Goal: Information Seeking & Learning: Learn about a topic

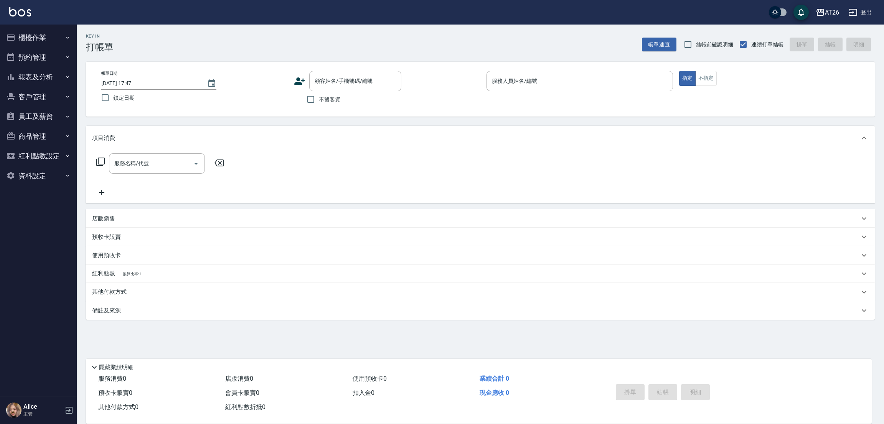
click at [36, 42] on button "櫃檯作業" at bounding box center [38, 38] width 71 height 20
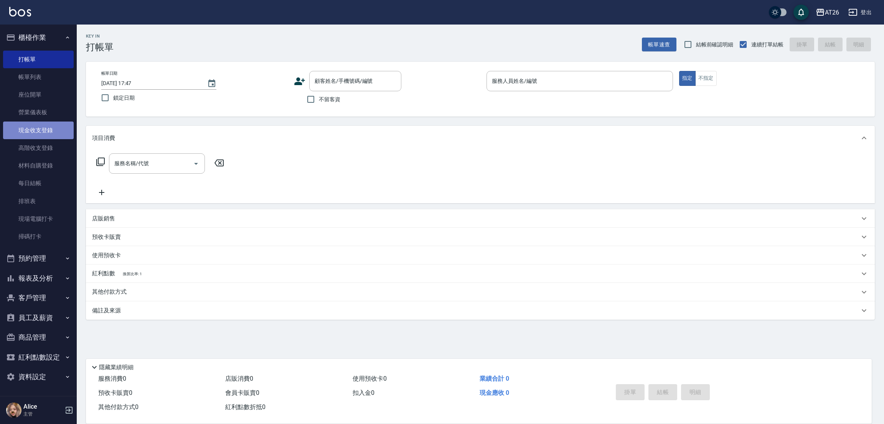
click at [46, 134] on link "現金收支登錄" at bounding box center [38, 131] width 71 height 18
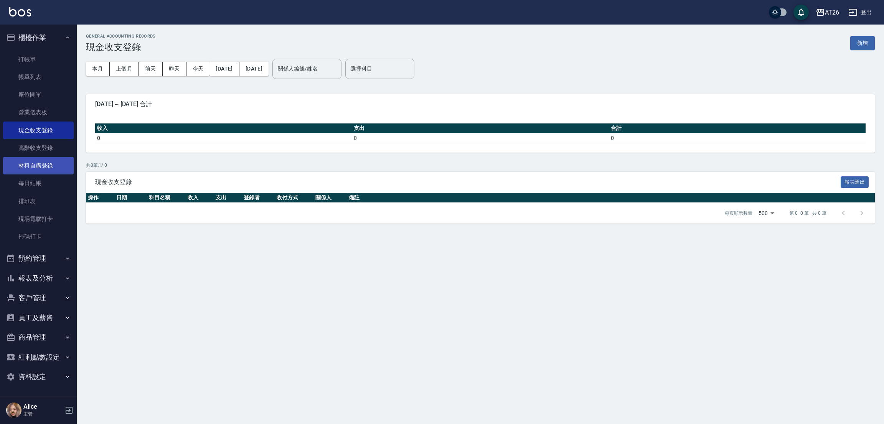
click at [49, 162] on link "材料自購登錄" at bounding box center [38, 166] width 71 height 18
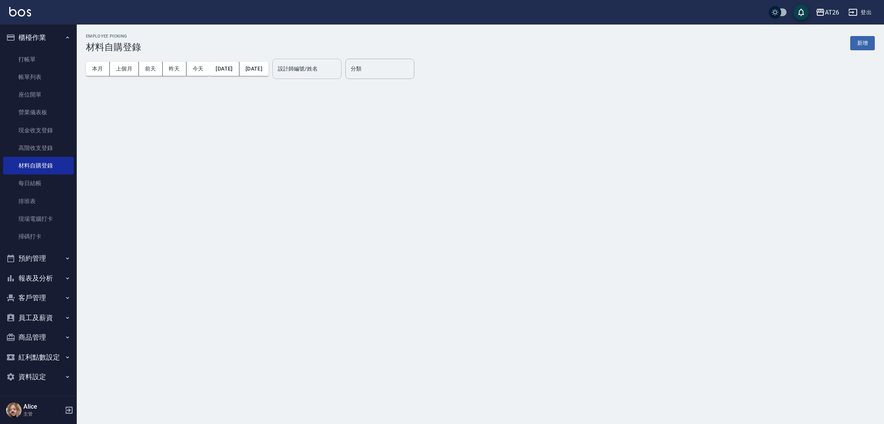
click at [338, 64] on input "設計師編號/姓名" at bounding box center [307, 68] width 62 height 13
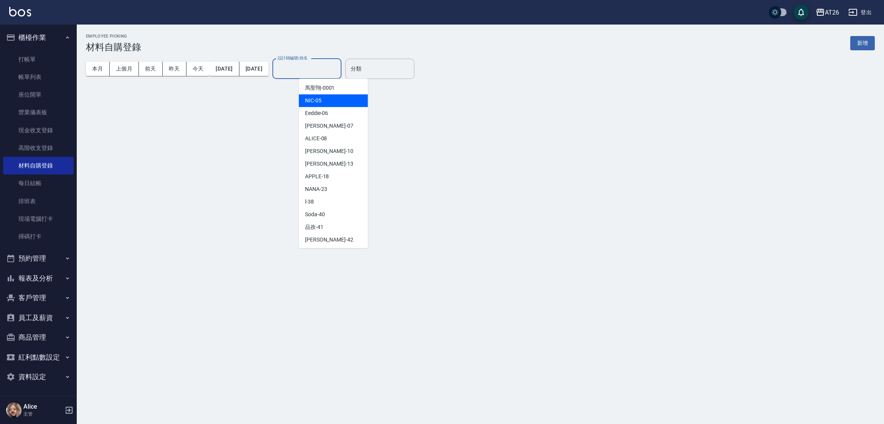
click at [333, 101] on div "NIC -05" at bounding box center [333, 100] width 69 height 13
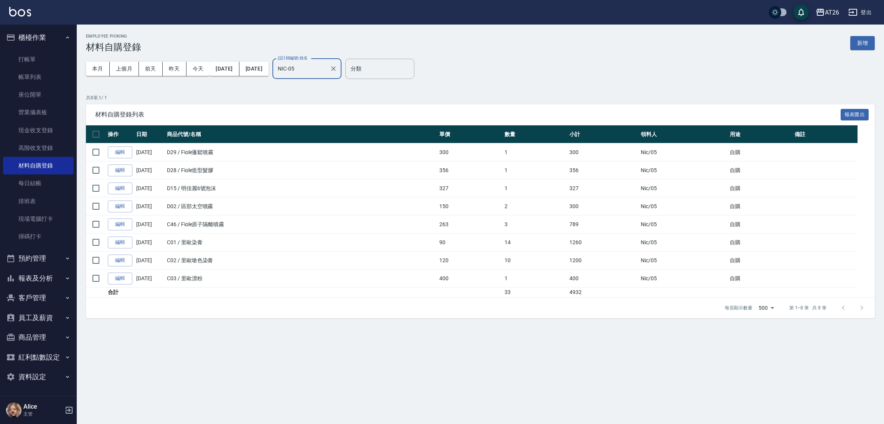
click at [327, 66] on input "NIC-05" at bounding box center [301, 68] width 51 height 13
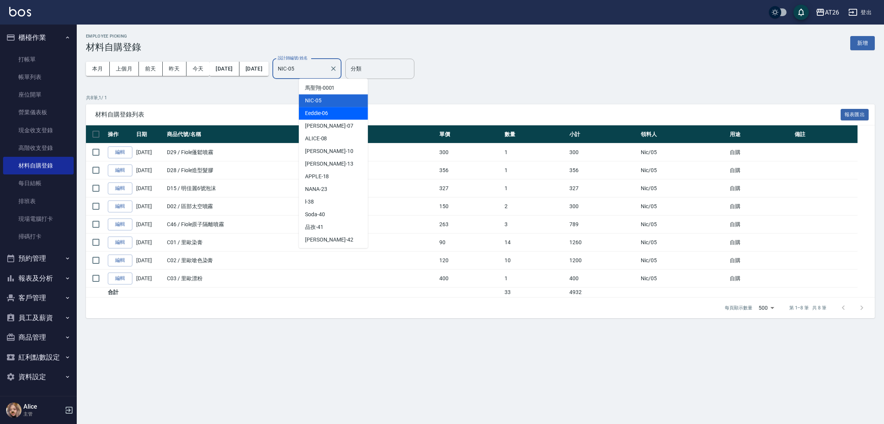
click at [316, 111] on span "Eeddie -06" at bounding box center [316, 113] width 23 height 8
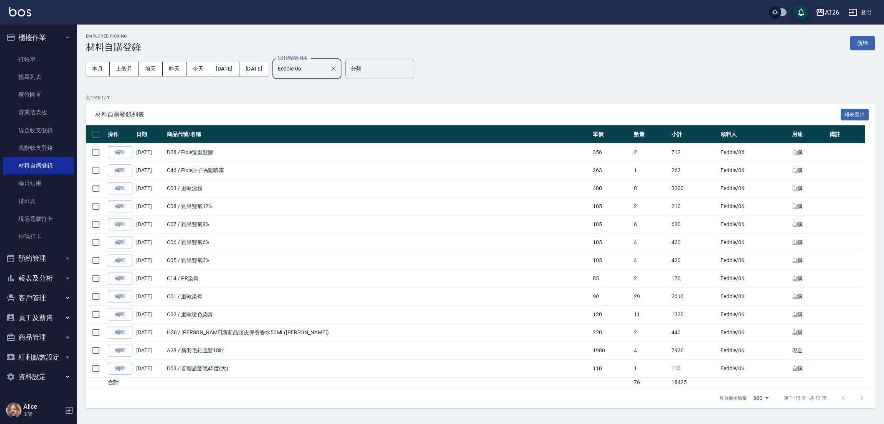
click at [338, 59] on div "Eeddie-06 設計師編號/姓名" at bounding box center [306, 69] width 69 height 20
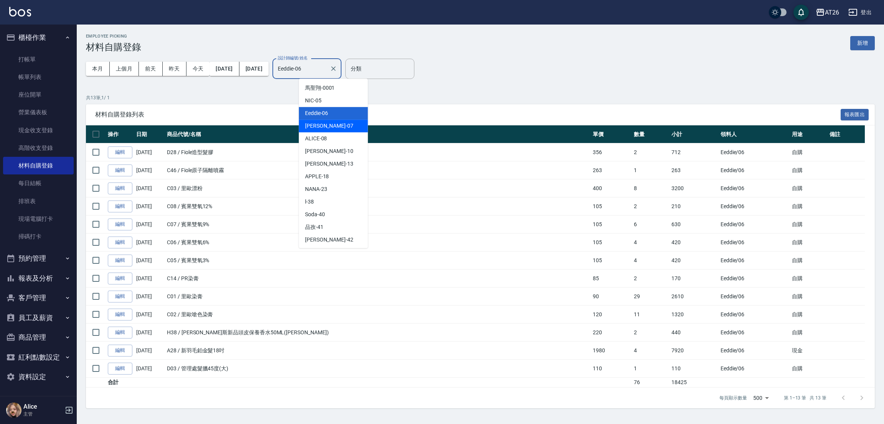
click at [331, 131] on div "[PERSON_NAME] -07" at bounding box center [333, 126] width 69 height 13
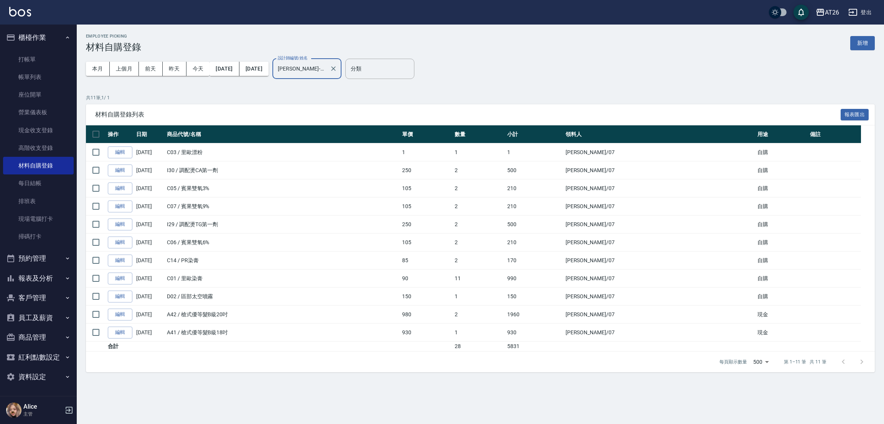
click at [335, 76] on div "[PERSON_NAME]-07 設計師編號/姓名" at bounding box center [306, 69] width 69 height 20
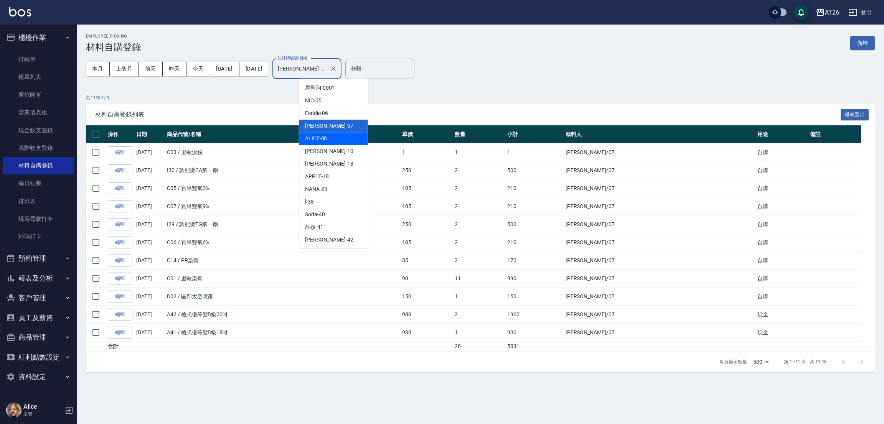
click at [329, 132] on div "ALICE -08" at bounding box center [333, 138] width 69 height 13
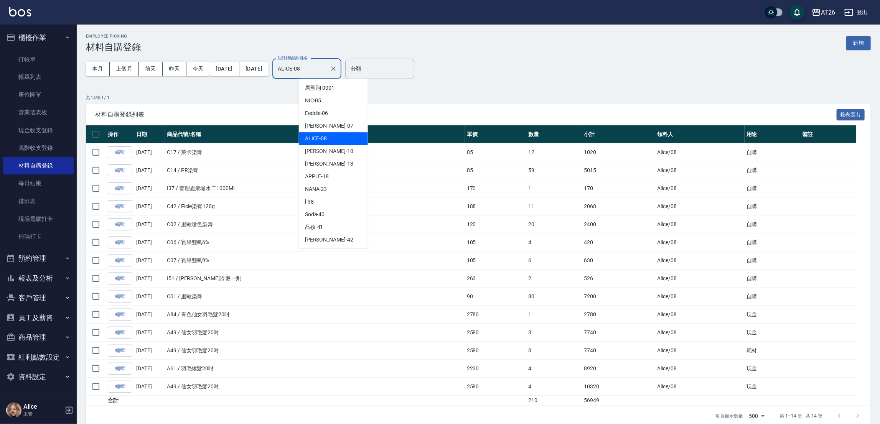
click at [327, 74] on input "ALICE-08" at bounding box center [301, 68] width 51 height 13
click at [322, 145] on div "[PERSON_NAME] -10" at bounding box center [333, 151] width 69 height 13
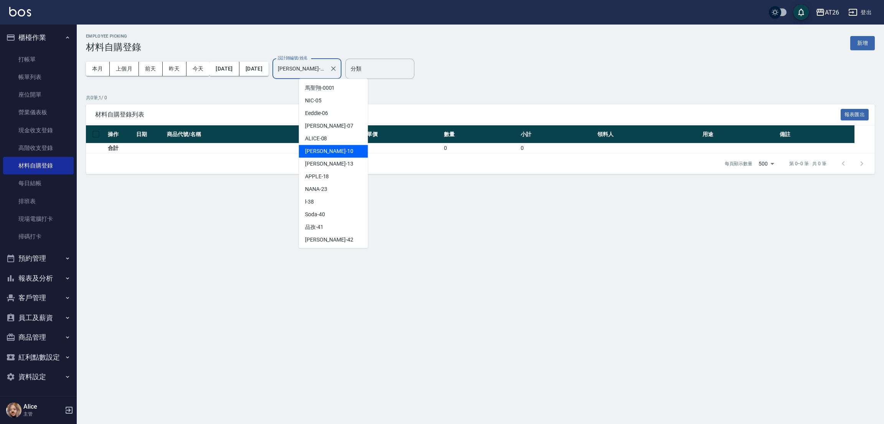
click at [327, 74] on input "[PERSON_NAME]-10" at bounding box center [301, 68] width 51 height 13
click at [325, 183] on div "NANA -23" at bounding box center [333, 189] width 69 height 13
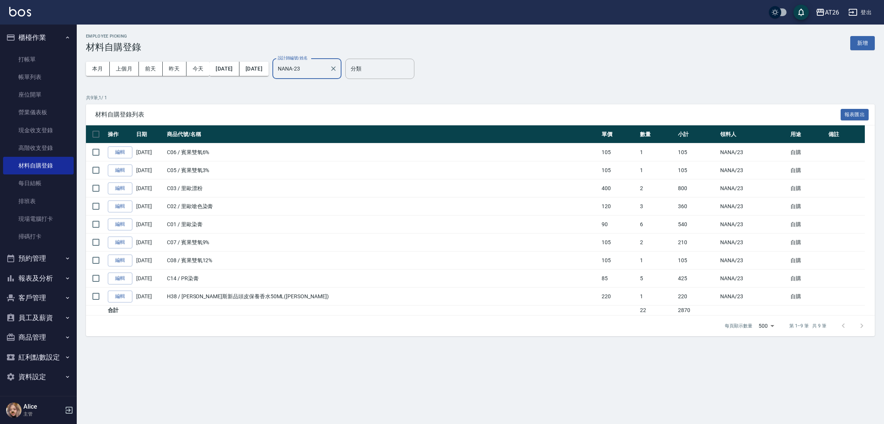
click at [327, 69] on input "NANA-23" at bounding box center [301, 68] width 51 height 13
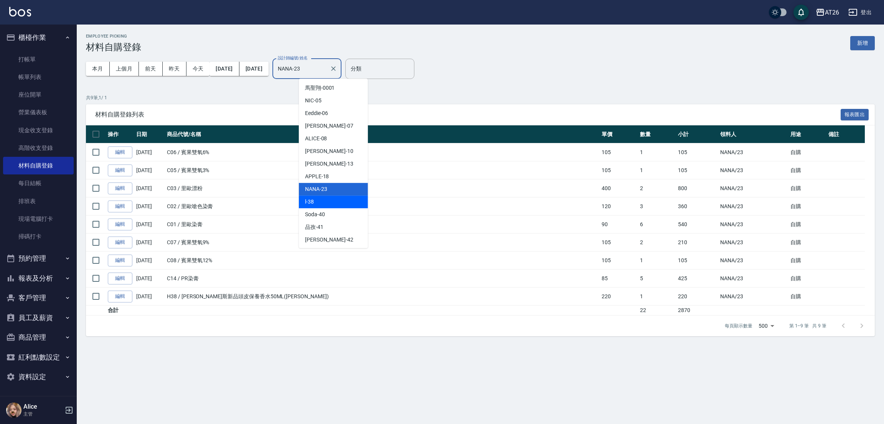
click at [327, 205] on div "l -38" at bounding box center [333, 202] width 69 height 13
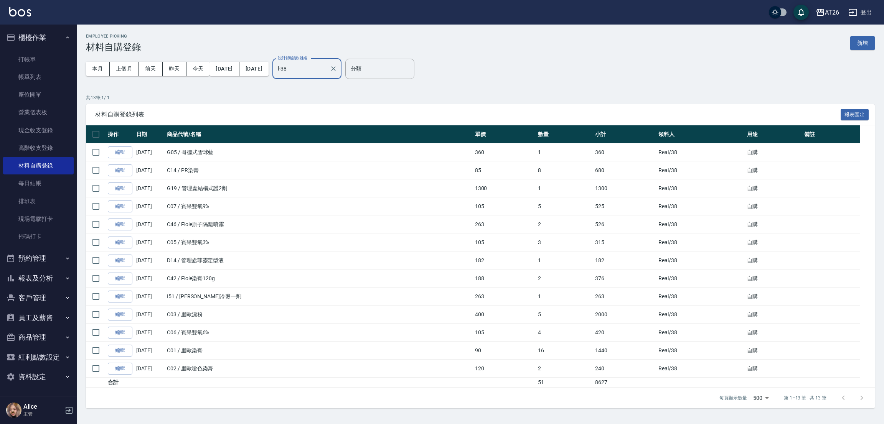
click at [327, 73] on input "l-38" at bounding box center [301, 68] width 51 height 13
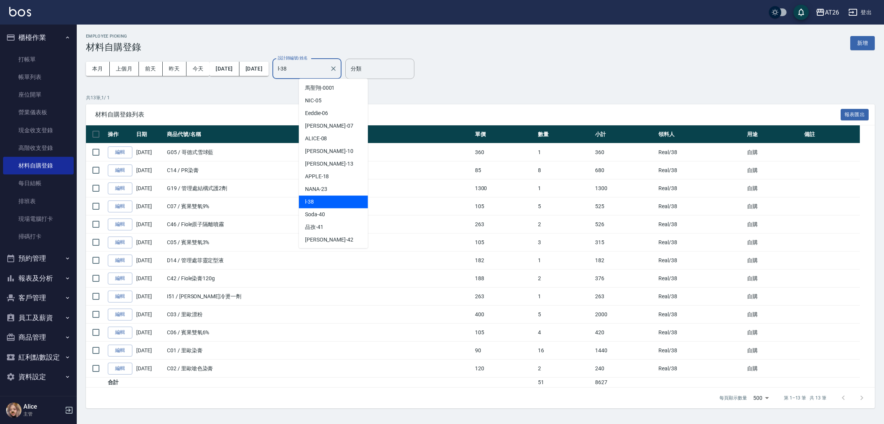
click at [317, 207] on div "l -38" at bounding box center [333, 202] width 69 height 13
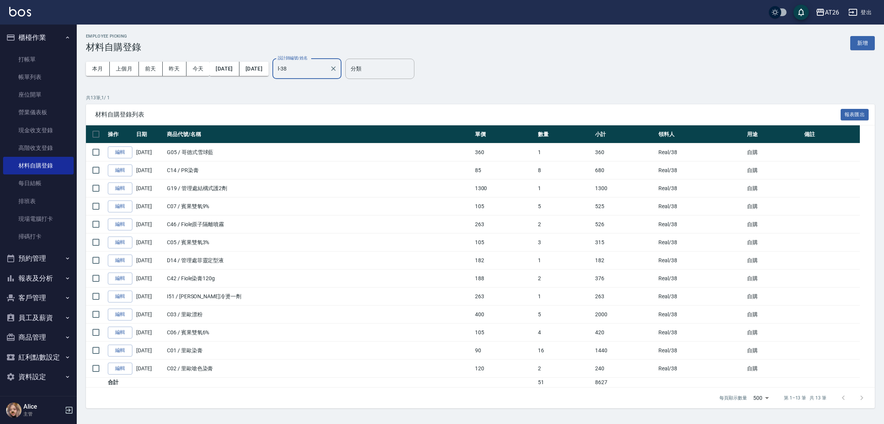
click at [321, 66] on input "l-38" at bounding box center [301, 68] width 51 height 13
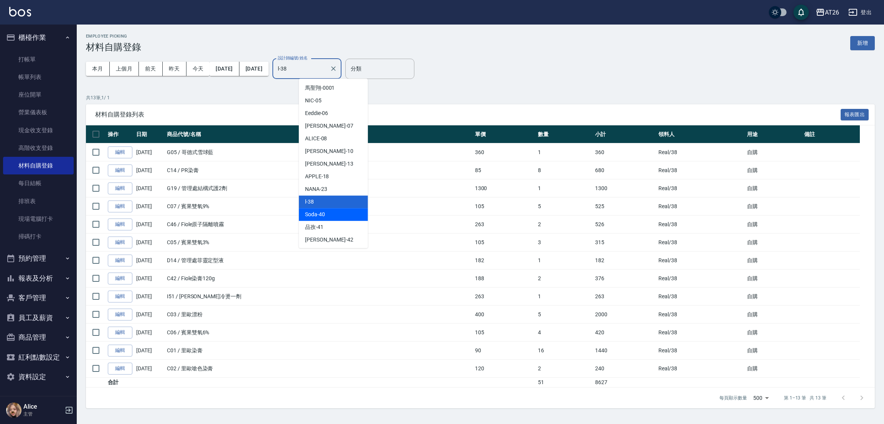
click at [316, 209] on div "Soda -40" at bounding box center [333, 214] width 69 height 13
type input "Soda-40"
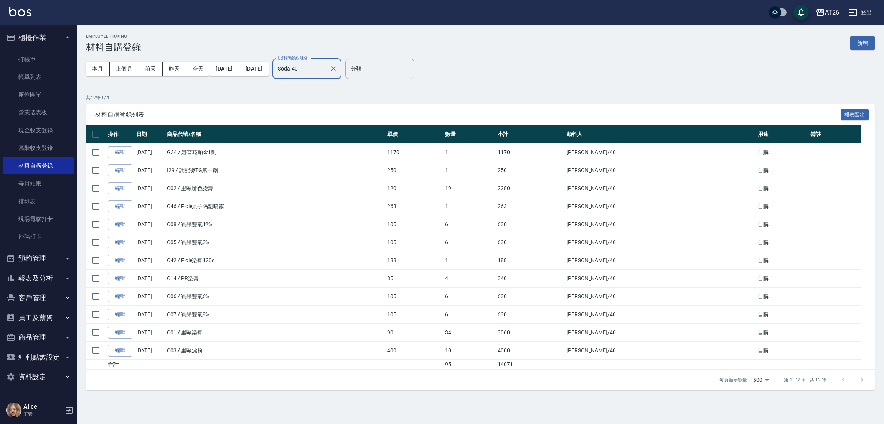
click at [49, 283] on button "報表及分析" at bounding box center [38, 279] width 71 height 20
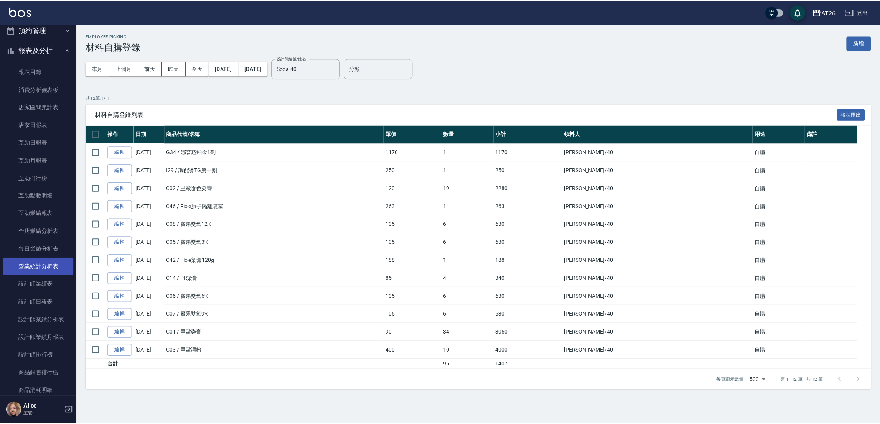
scroll to position [230, 0]
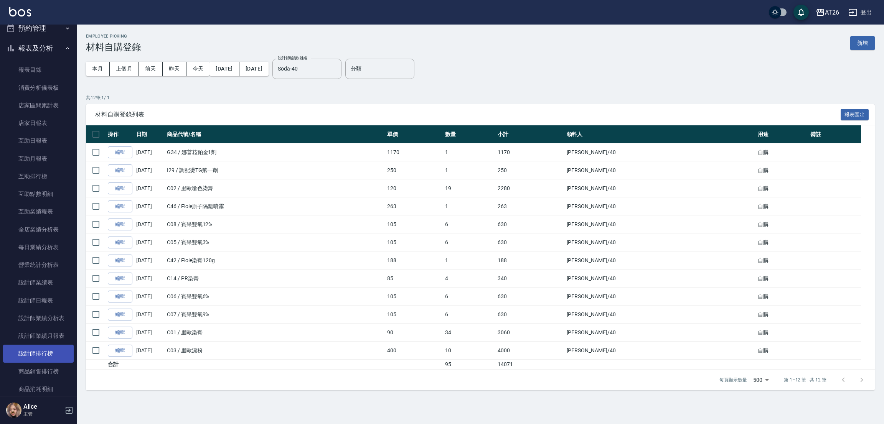
click at [51, 358] on link "設計師排行榜" at bounding box center [38, 354] width 71 height 18
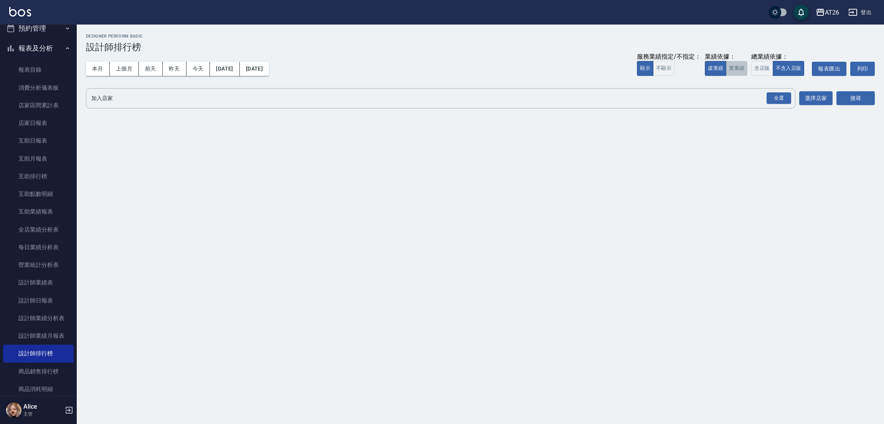
click at [735, 74] on button "實業績" at bounding box center [736, 68] width 21 height 15
click at [771, 96] on div "全選" at bounding box center [779, 98] width 25 height 12
drag, startPoint x: 870, startPoint y: 107, endPoint x: 869, endPoint y: 96, distance: 10.4
click at [870, 102] on div "搜尋" at bounding box center [855, 98] width 38 height 21
click at [864, 102] on button "搜尋" at bounding box center [855, 99] width 38 height 14
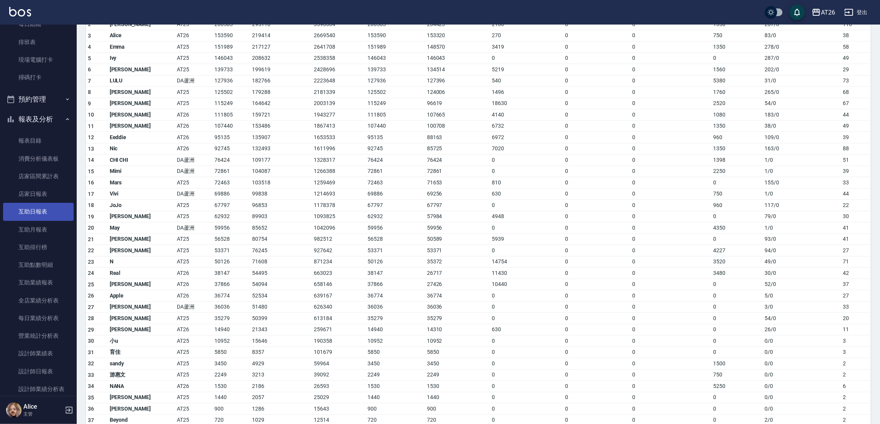
scroll to position [172, 0]
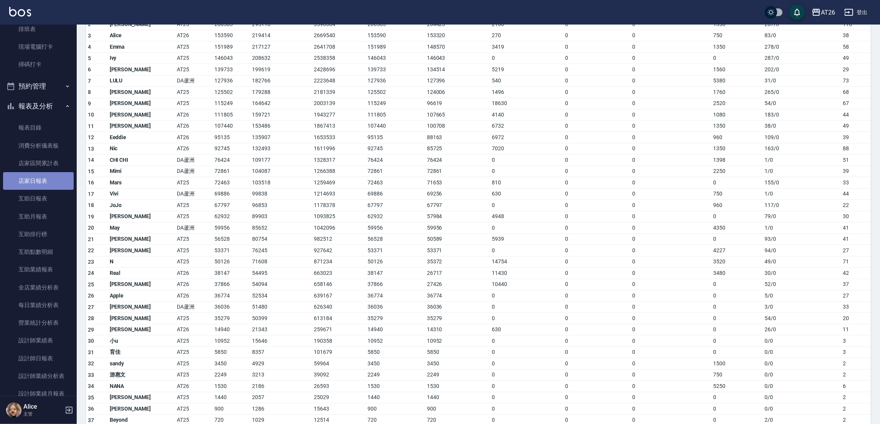
click at [42, 185] on link "店家日報表" at bounding box center [38, 181] width 71 height 18
